Goal: Task Accomplishment & Management: Manage account settings

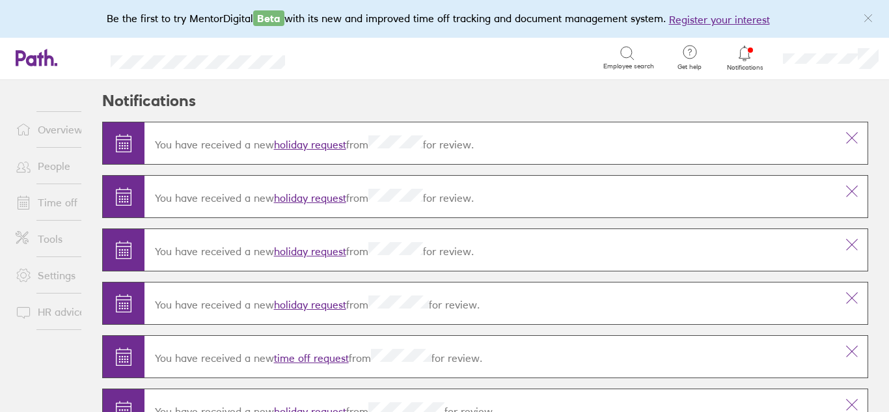
click at [316, 251] on link "holiday request" at bounding box center [310, 251] width 72 height 13
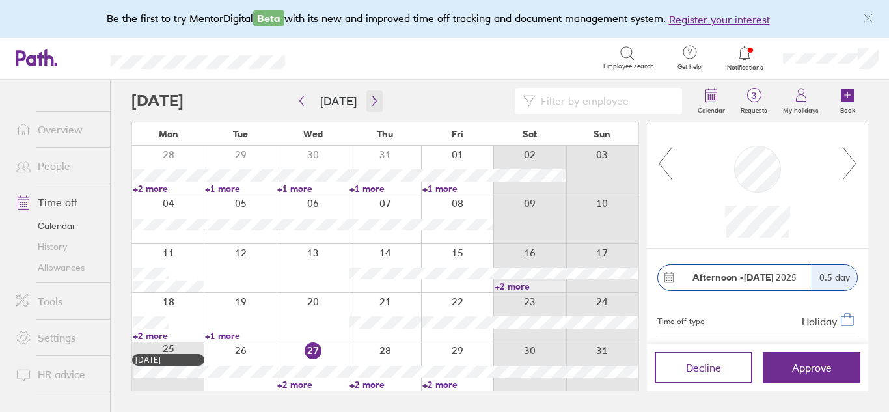
click at [372, 100] on icon "button" at bounding box center [374, 101] width 4 height 10
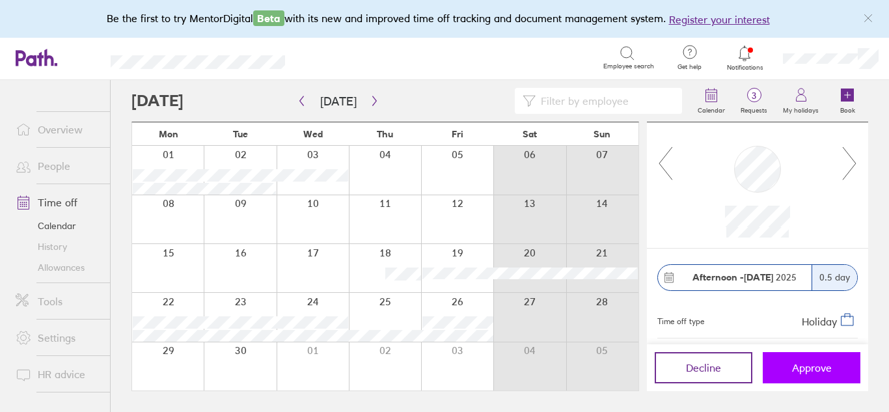
click at [805, 369] on span "Approve" at bounding box center [812, 368] width 40 height 12
click at [370, 100] on icon "button" at bounding box center [375, 101] width 10 height 10
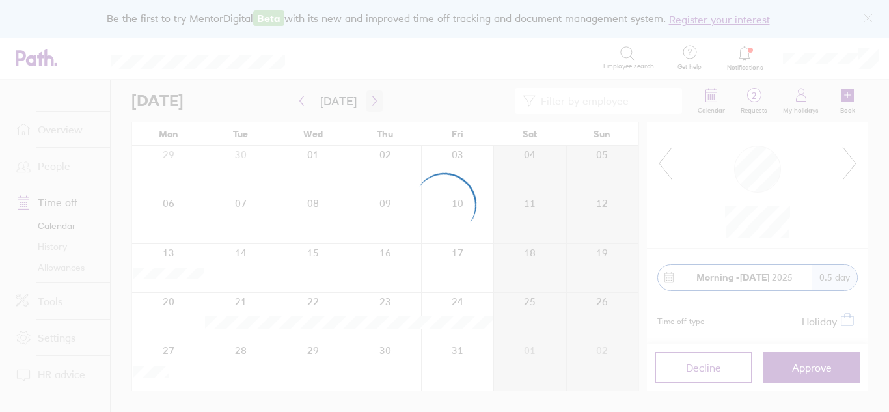
click at [370, 100] on div at bounding box center [444, 206] width 889 height 412
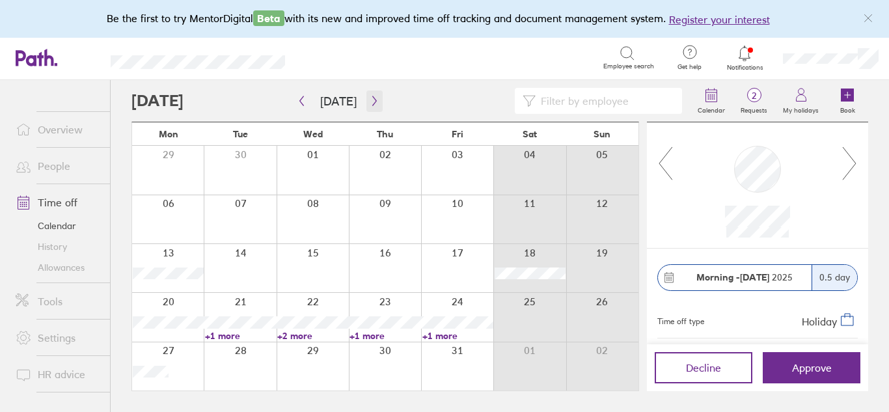
click at [370, 98] on icon "button" at bounding box center [375, 101] width 10 height 10
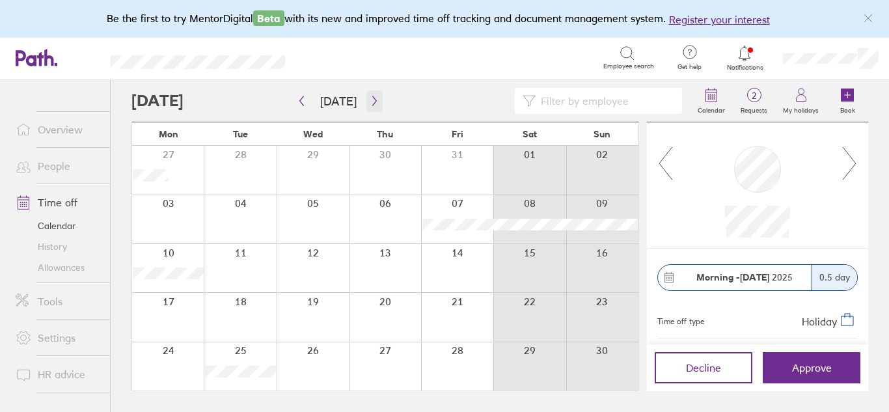
click at [370, 103] on icon "button" at bounding box center [375, 101] width 10 height 10
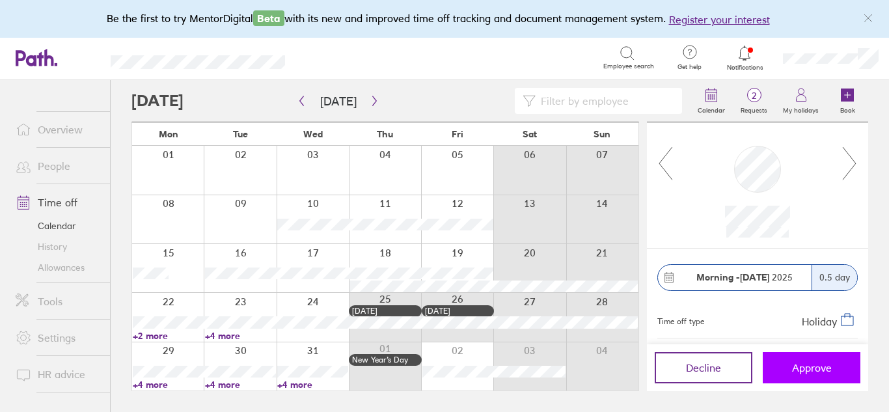
click at [803, 372] on span "Approve" at bounding box center [812, 368] width 40 height 12
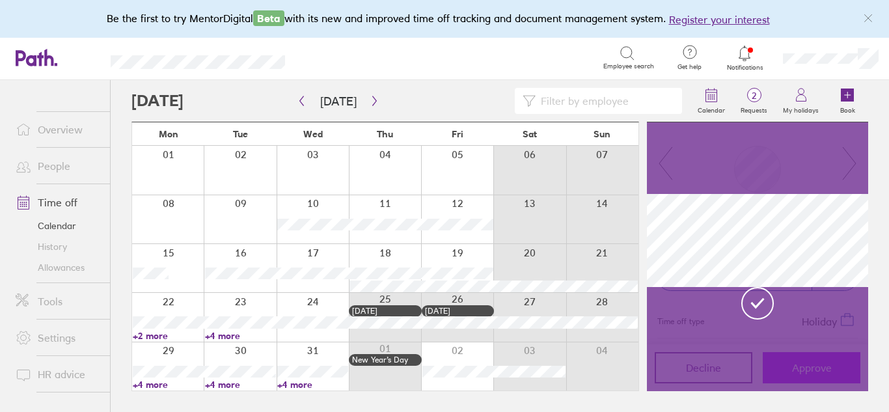
click at [803, 372] on div at bounding box center [757, 256] width 221 height 269
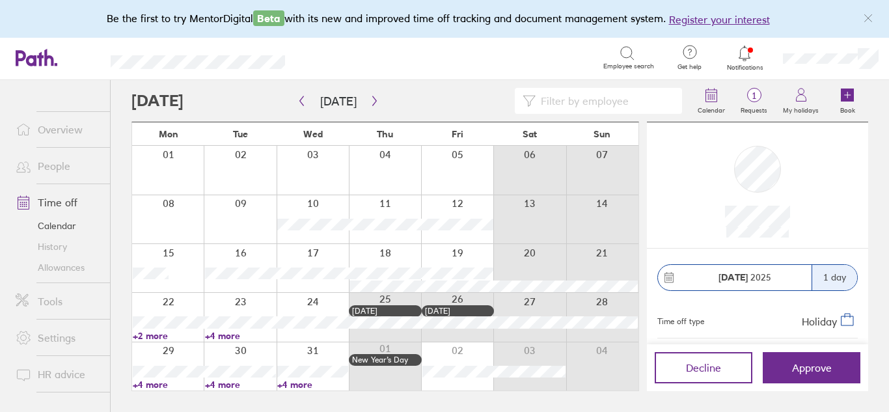
click at [229, 335] on link "+4 more" at bounding box center [240, 336] width 71 height 12
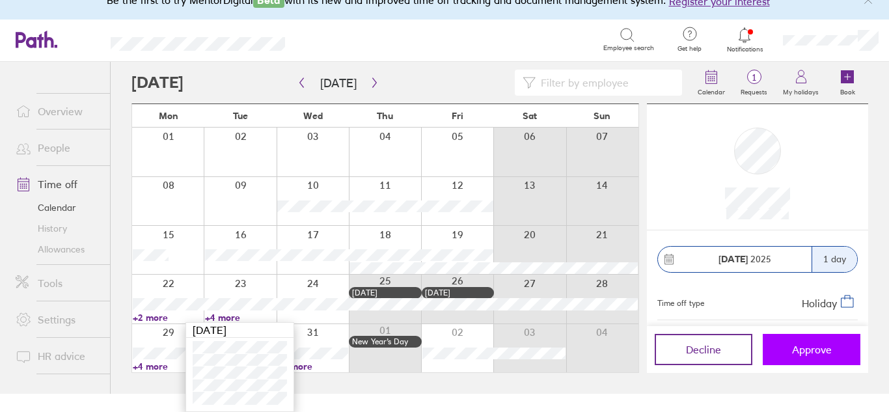
click at [810, 351] on span "Approve" at bounding box center [812, 350] width 40 height 12
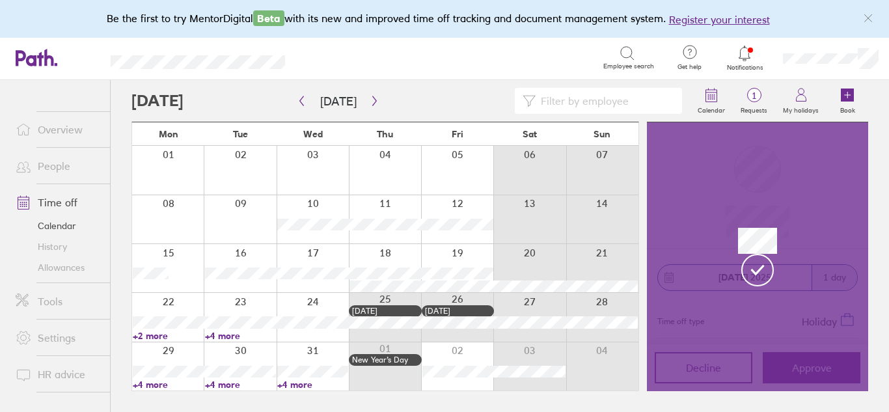
scroll to position [0, 0]
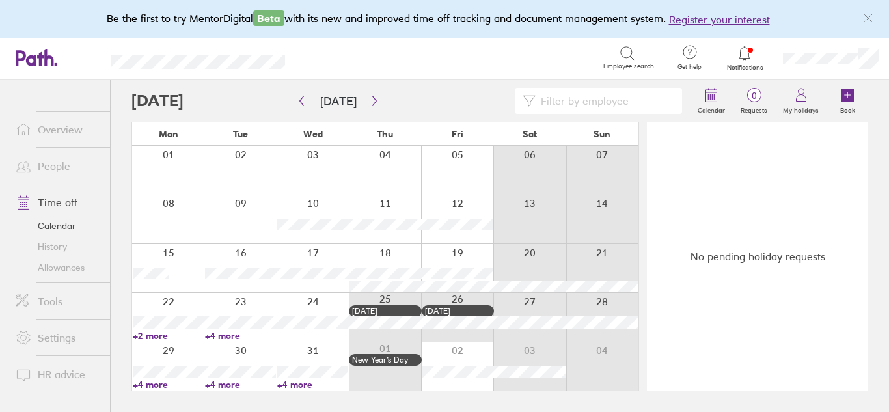
click at [746, 50] on icon at bounding box center [745, 54] width 16 height 16
